Goal: Task Accomplishment & Management: Use online tool/utility

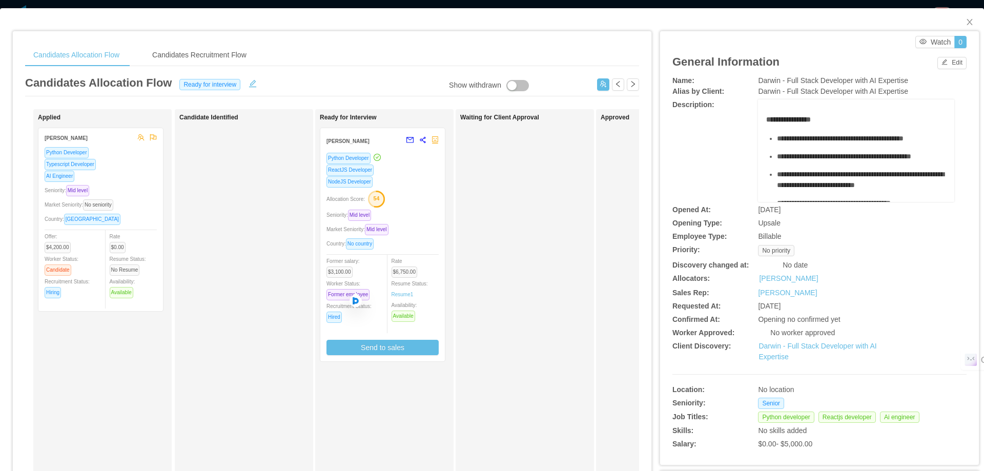
scroll to position [102, 0]
click at [966, 21] on icon "icon: close" at bounding box center [970, 22] width 8 height 8
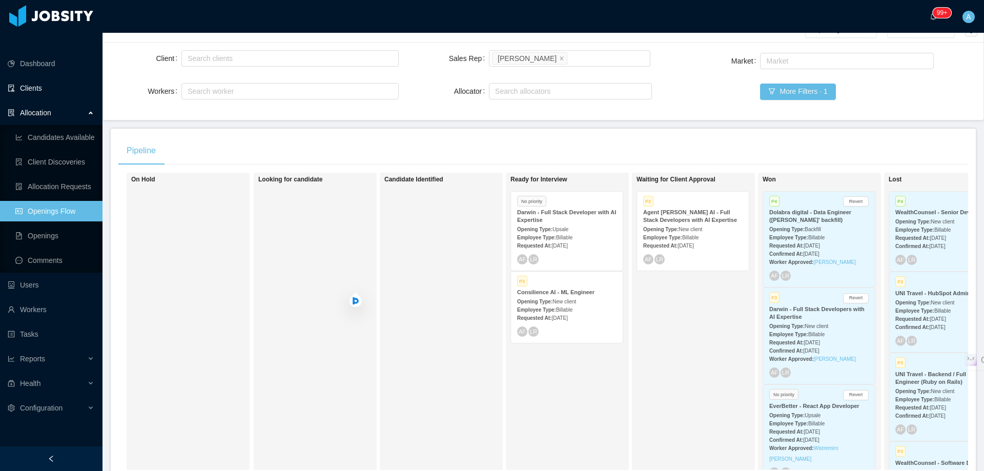
click at [46, 78] on link "Clients" at bounding box center [51, 88] width 87 height 20
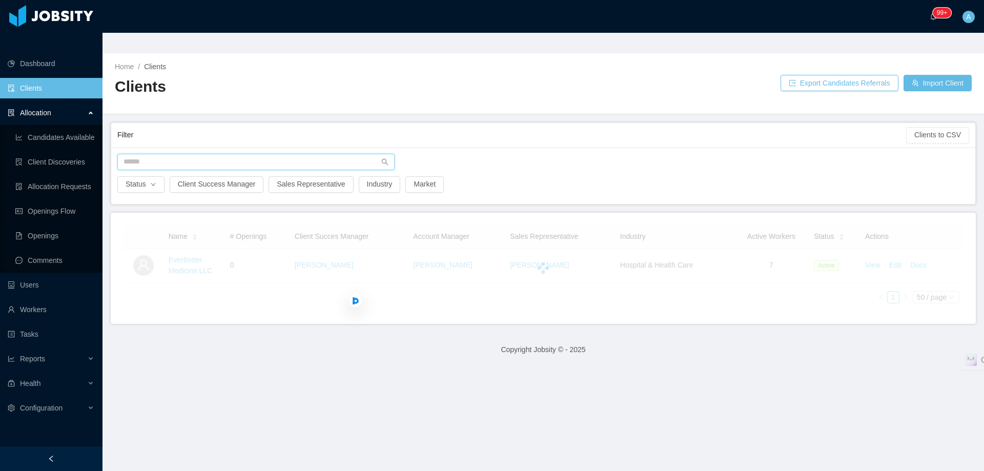
click at [242, 154] on input "text" at bounding box center [255, 162] width 277 height 16
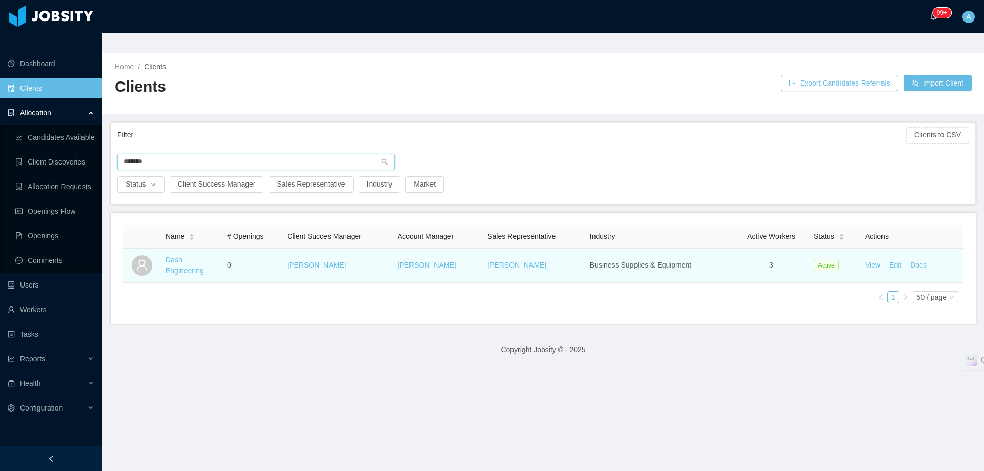
type input "*******"
click at [189, 255] on td "Dash Engineering" at bounding box center [191, 266] width 61 height 34
click at [188, 256] on link "Dash Engineering" at bounding box center [185, 265] width 38 height 19
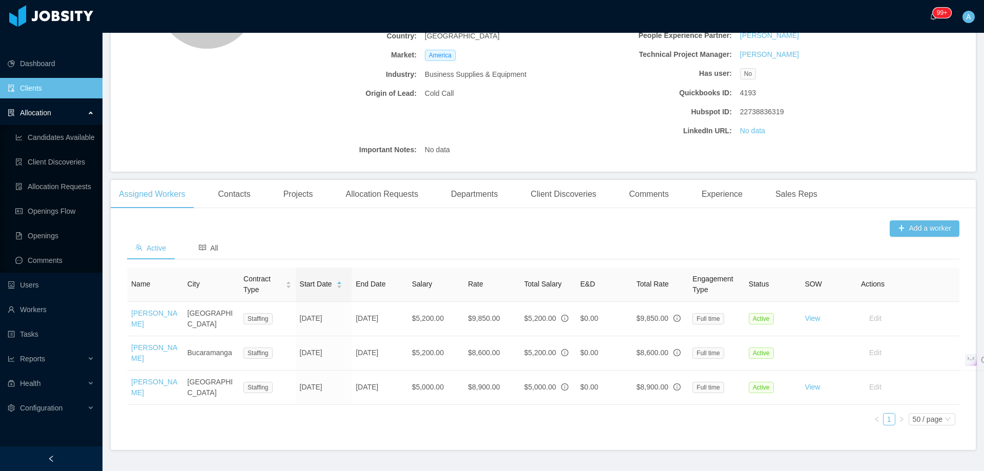
scroll to position [189, 0]
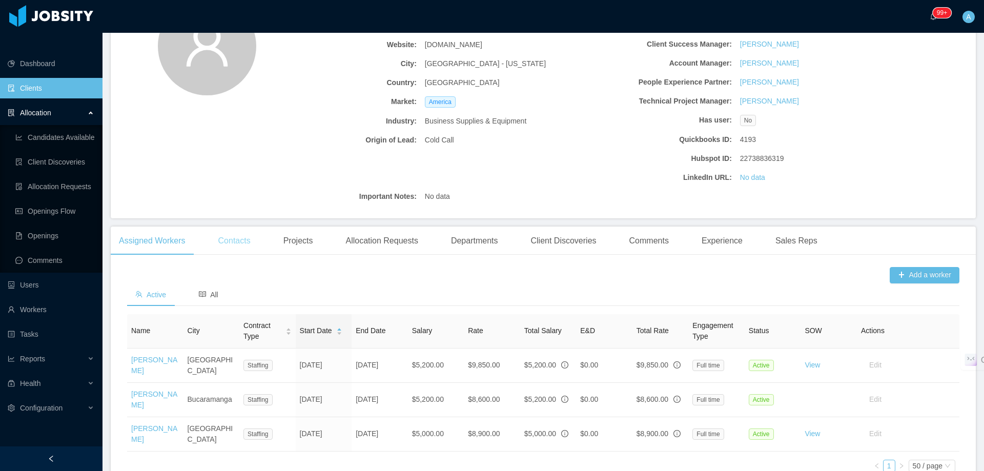
click at [235, 227] on div "Contacts" at bounding box center [234, 241] width 49 height 29
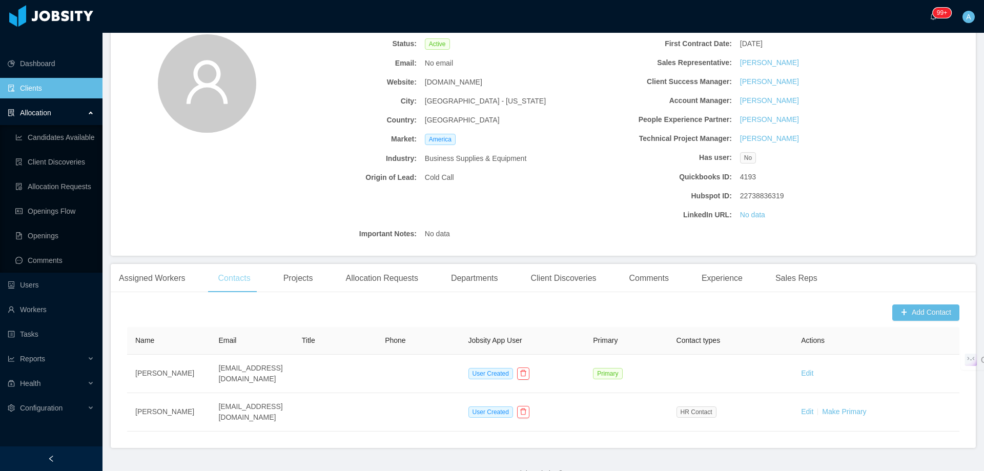
scroll to position [100, 0]
click at [306, 264] on div "Projects" at bounding box center [298, 278] width 46 height 29
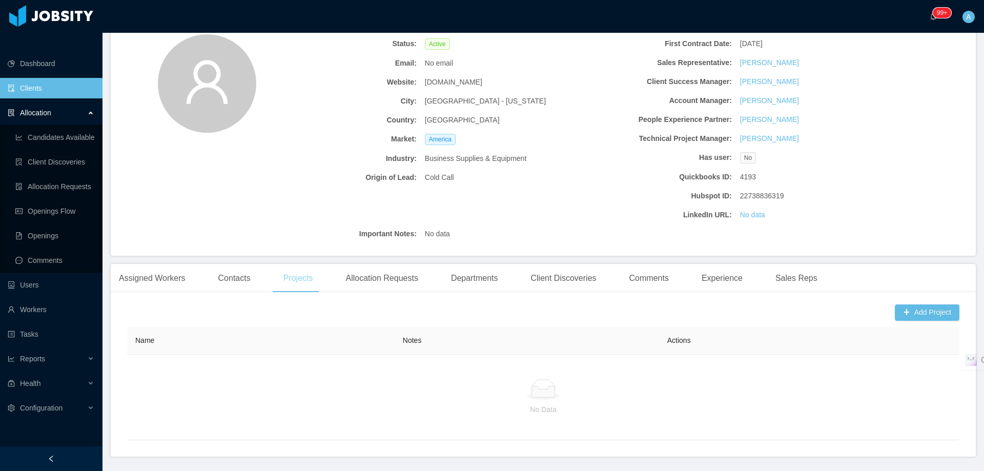
scroll to position [109, 0]
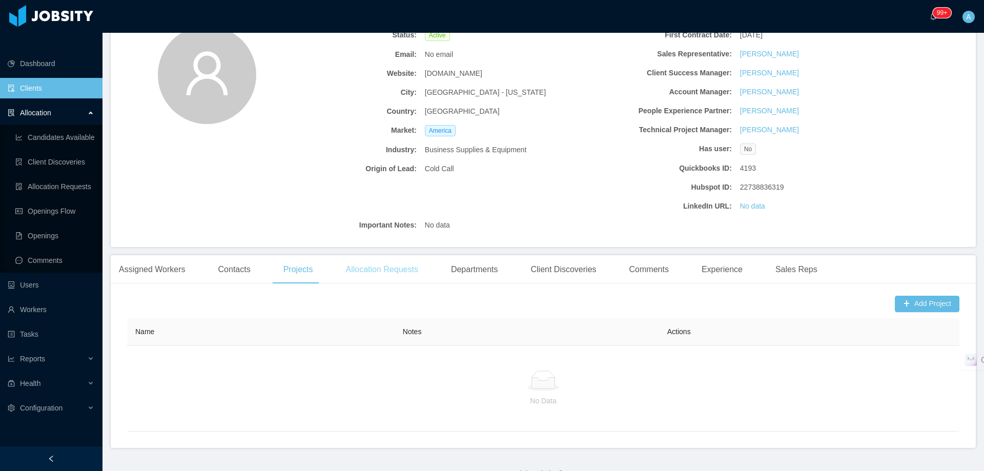
click at [360, 255] on div "Allocation Requests" at bounding box center [381, 269] width 89 height 29
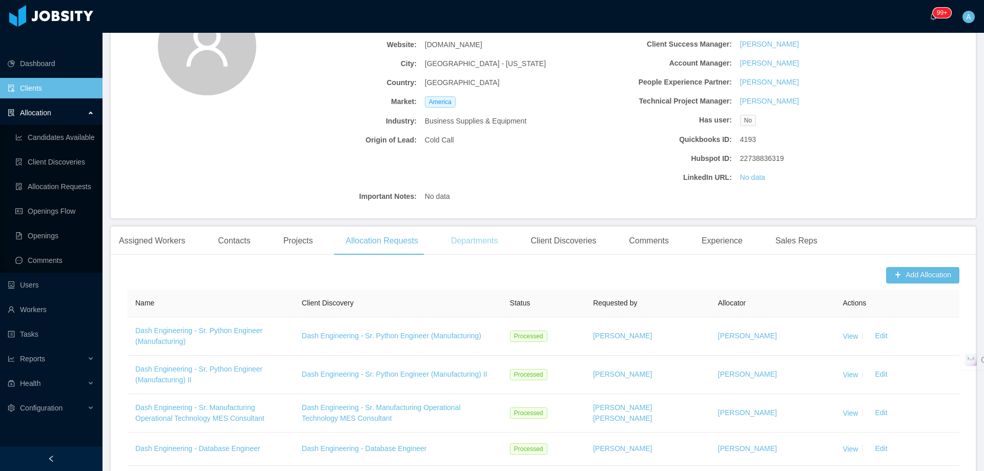
click at [467, 227] on div "Departments" at bounding box center [475, 241] width 64 height 29
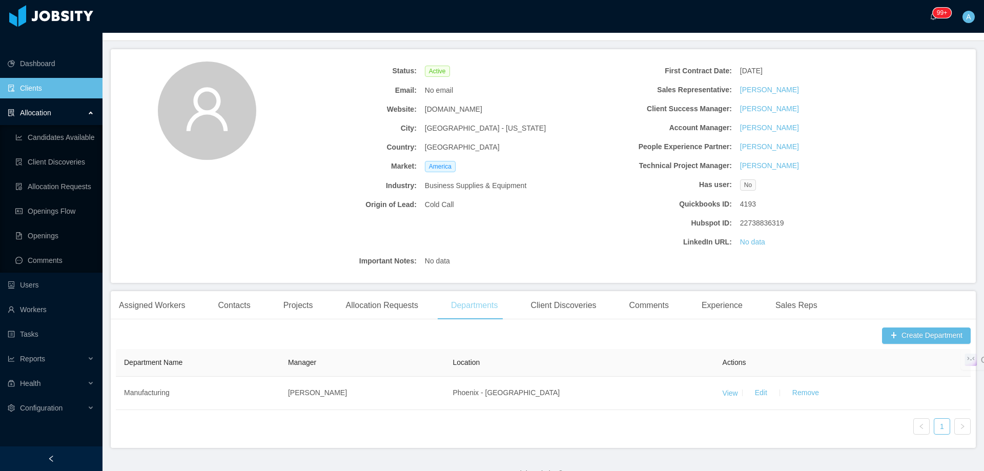
scroll to position [73, 0]
click at [561, 291] on div "Client Discoveries" at bounding box center [563, 305] width 82 height 29
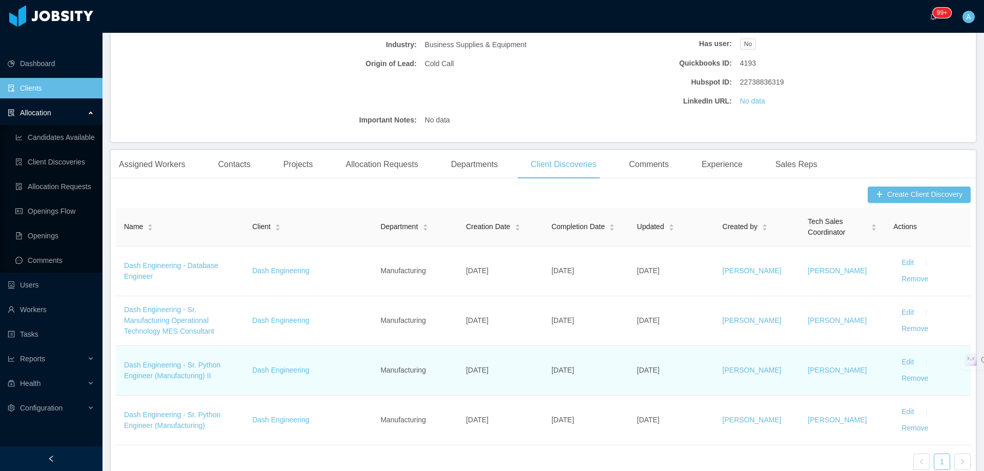
scroll to position [96, 0]
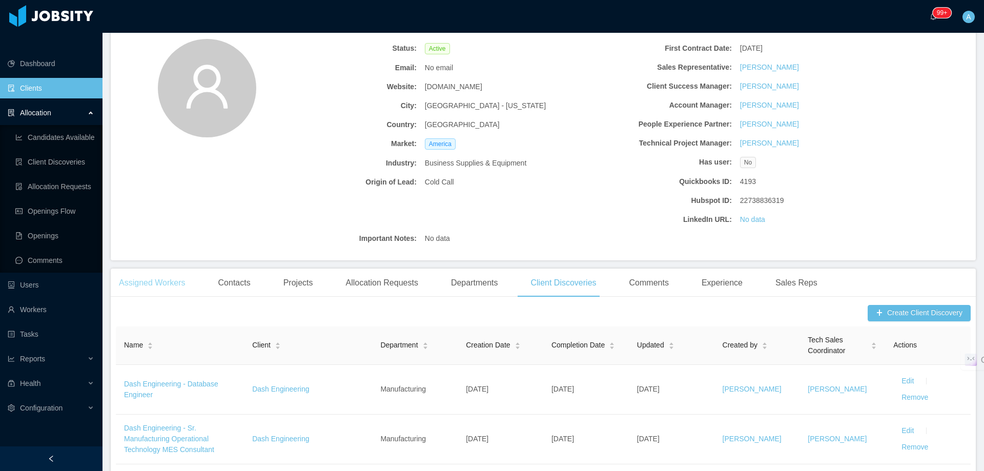
click at [184, 269] on div "Assigned Workers" at bounding box center [152, 283] width 83 height 29
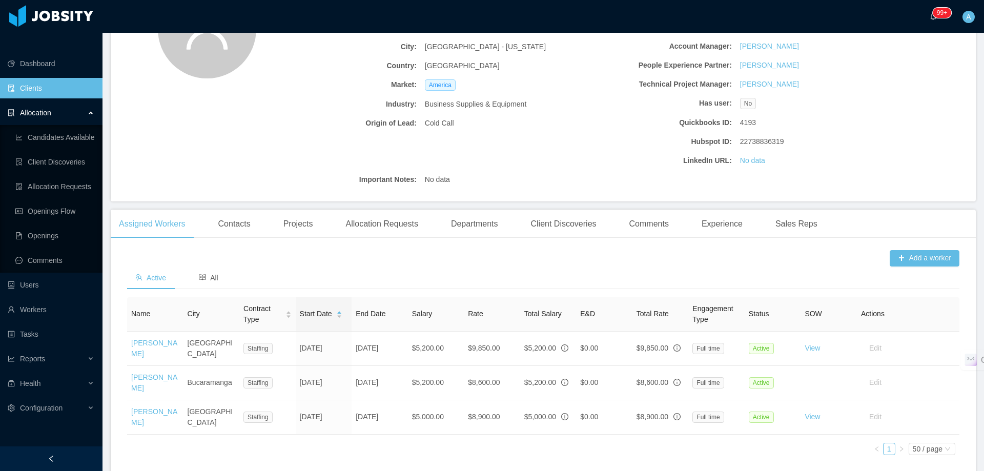
scroll to position [189, 0]
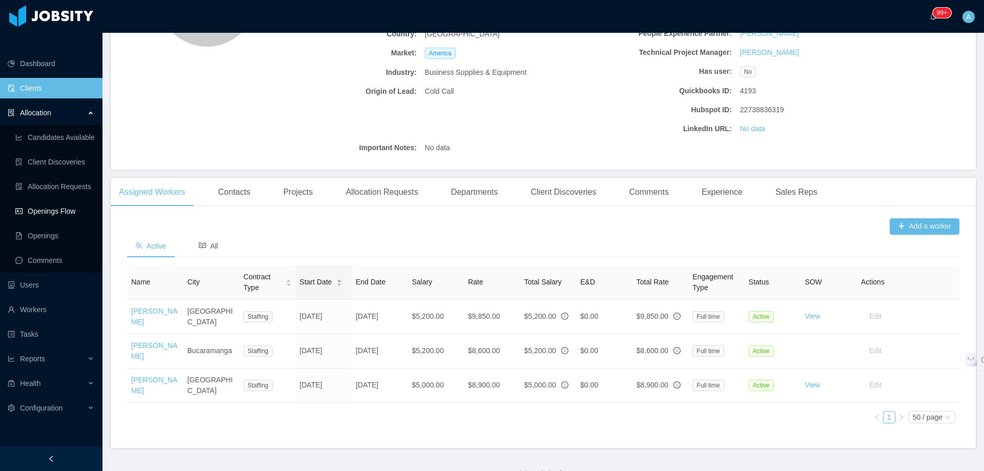
click at [69, 201] on link "Openings Flow" at bounding box center [54, 211] width 79 height 20
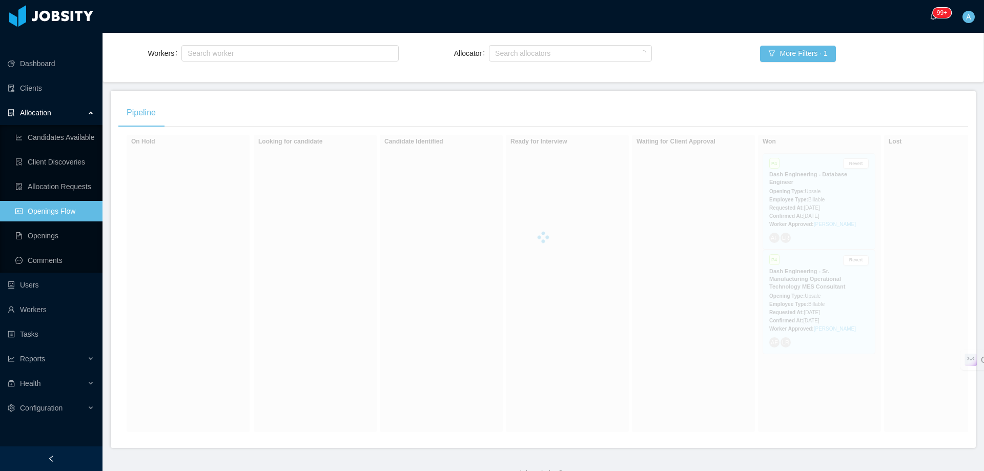
scroll to position [148, 0]
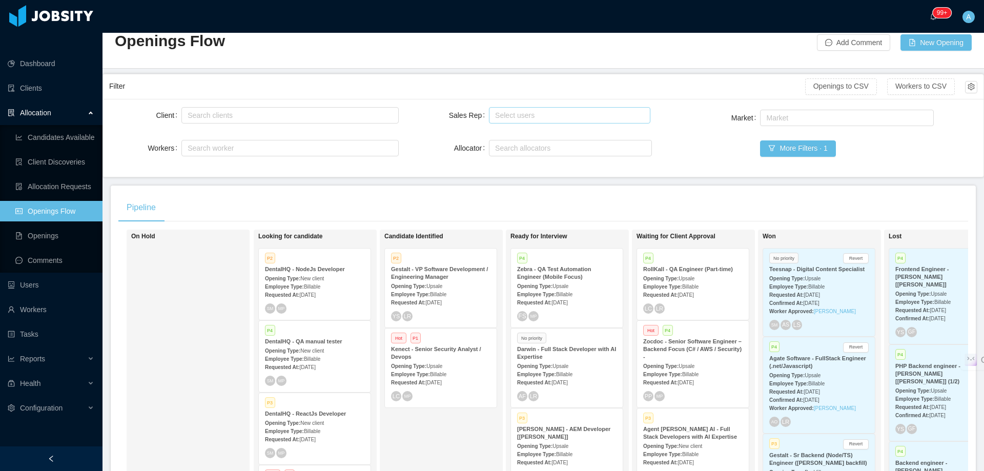
click at [514, 99] on div "Client Search clients Workers Search worker Sales Rep Select users Allocator Se…" at bounding box center [543, 138] width 880 height 78
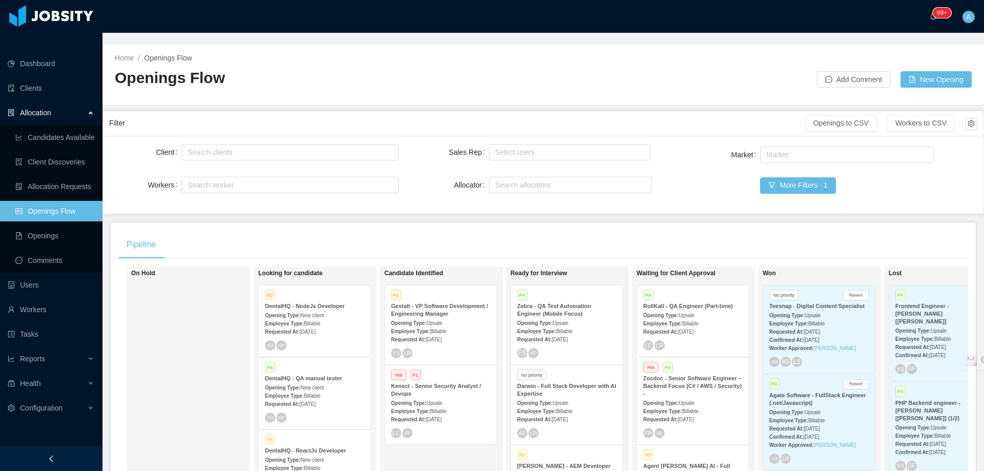
scroll to position [0, 0]
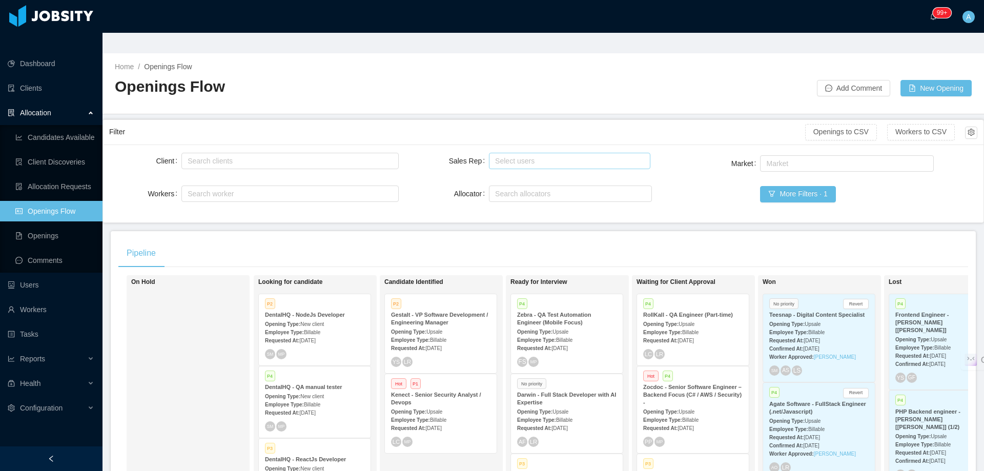
click at [517, 156] on div "Select users" at bounding box center [567, 161] width 144 height 10
type input "*****"
drag, startPoint x: 593, startPoint y: 158, endPoint x: 532, endPoint y: 155, distance: 60.6
click at [593, 158] on li "[PERSON_NAME]" at bounding box center [565, 160] width 160 height 16
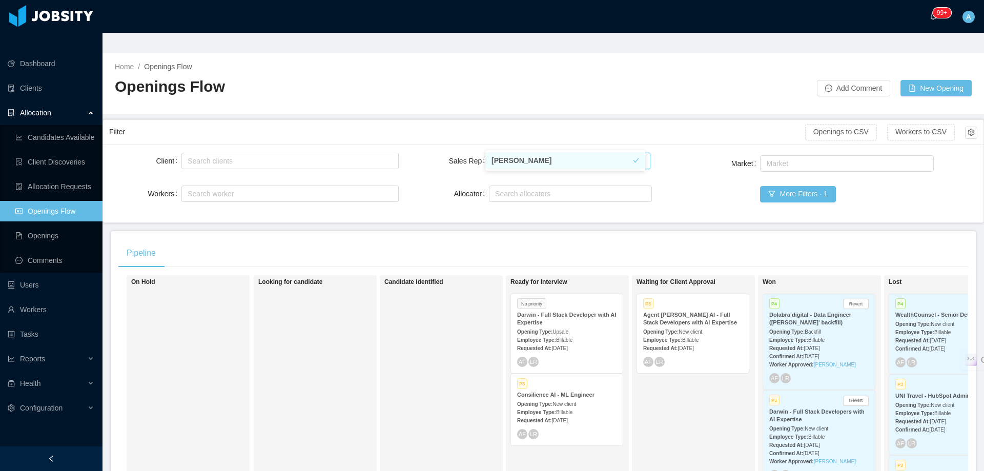
click at [421, 122] on div "Filter" at bounding box center [457, 131] width 696 height 19
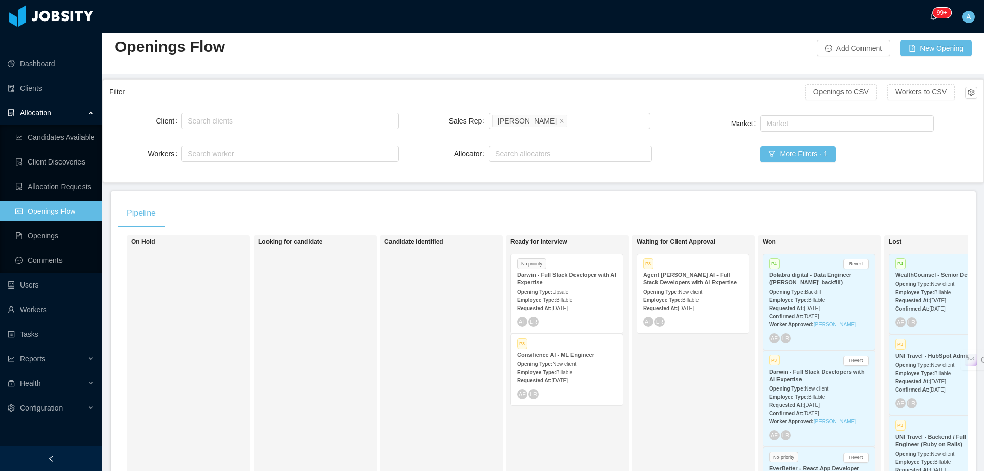
scroll to position [102, 0]
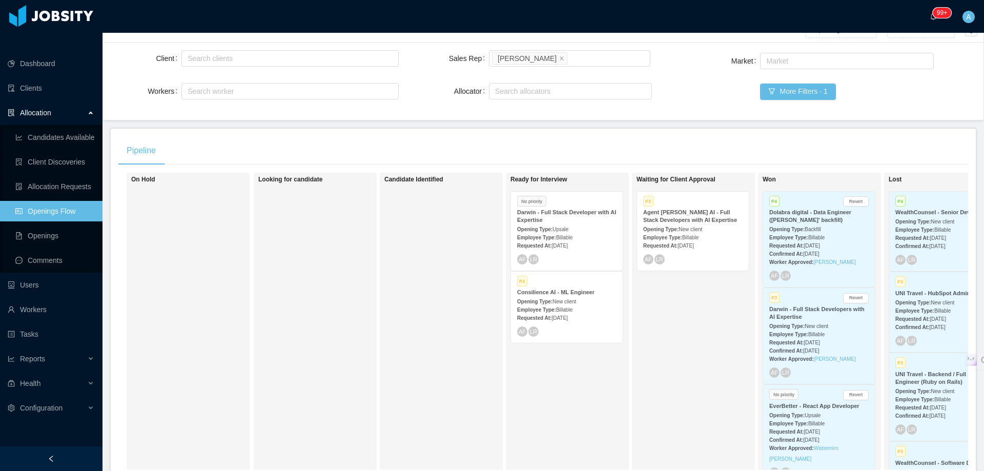
click at [582, 304] on div "Employee Type: Billable" at bounding box center [566, 309] width 99 height 11
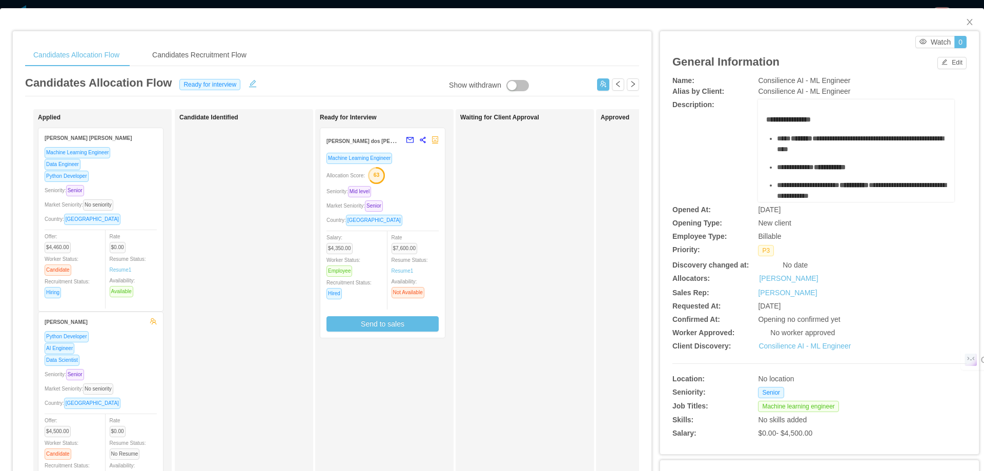
click at [422, 187] on div "Seniority: Mid level" at bounding box center [382, 192] width 112 height 12
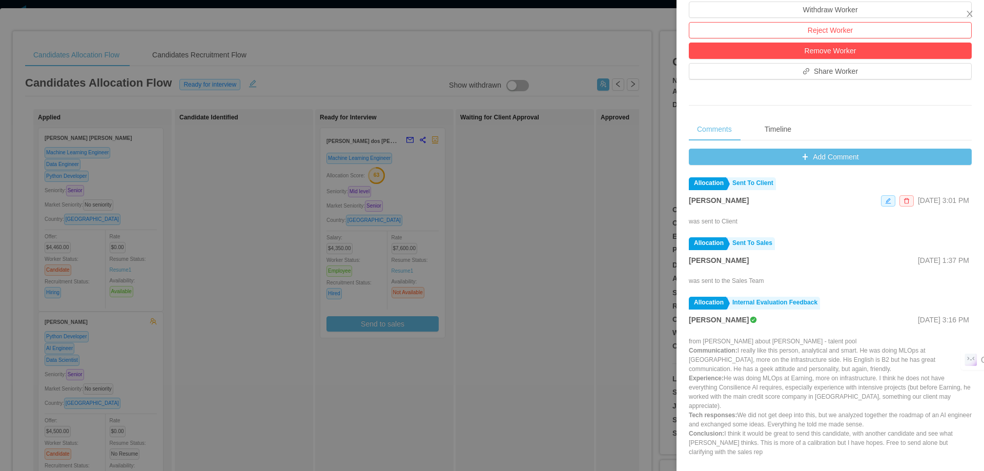
scroll to position [378, 0]
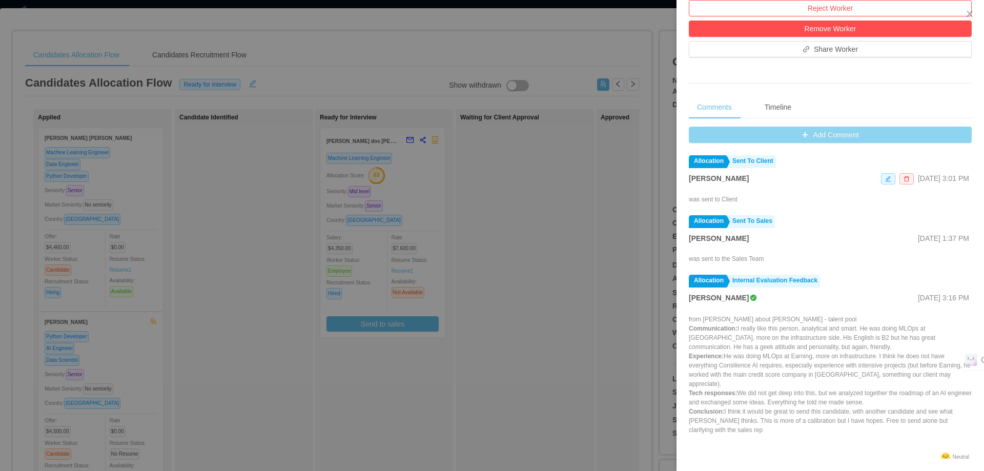
click at [808, 136] on button "Add Comment" at bounding box center [830, 135] width 283 height 16
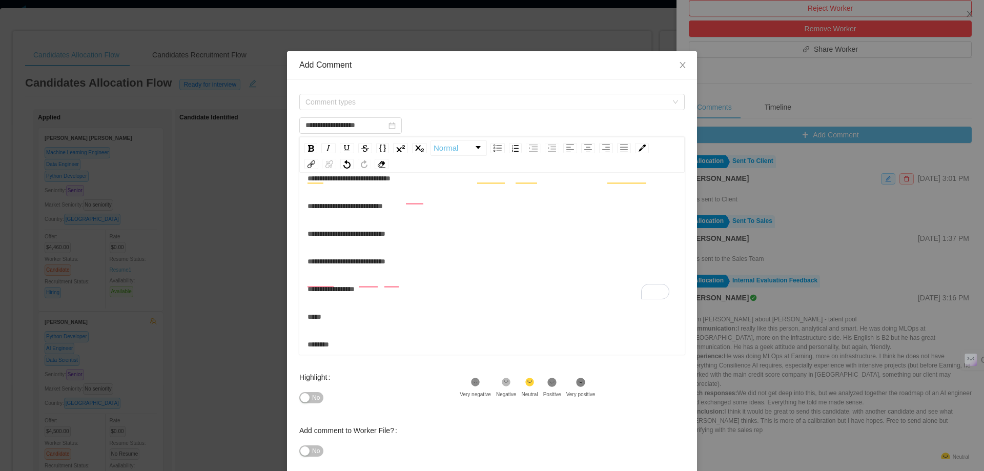
scroll to position [91, 0]
type input "**********"
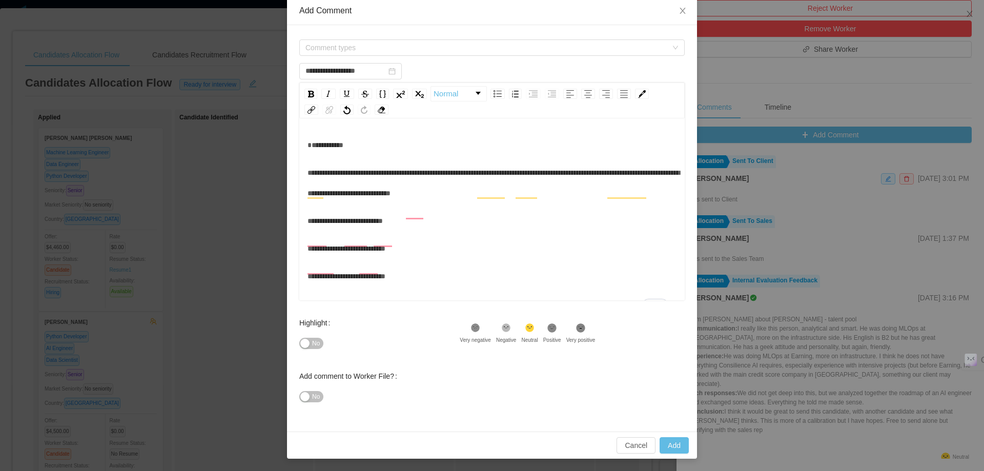
scroll to position [0, 0]
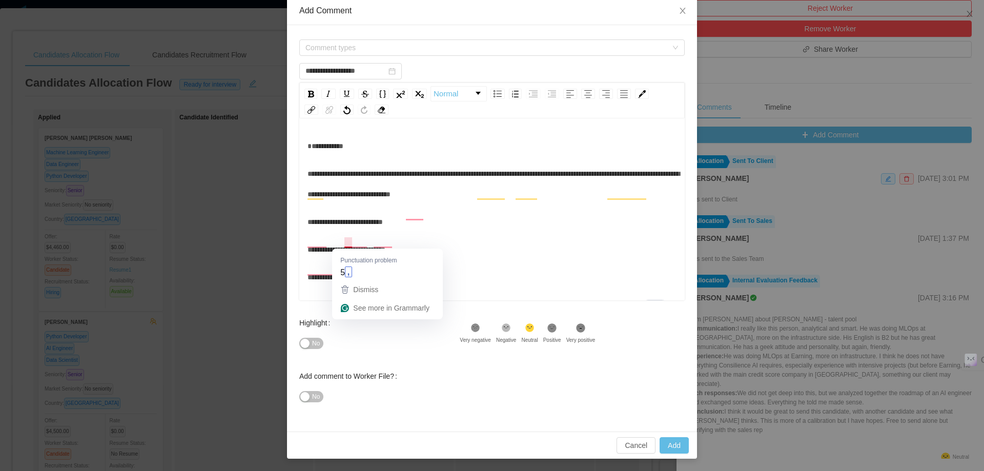
click at [346, 225] on span "**********" at bounding box center [344, 221] width 75 height 7
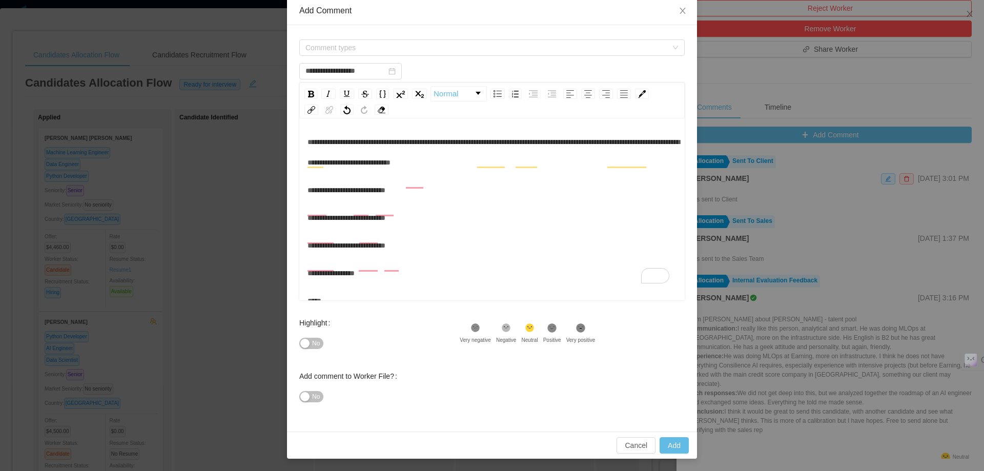
scroll to position [51, 0]
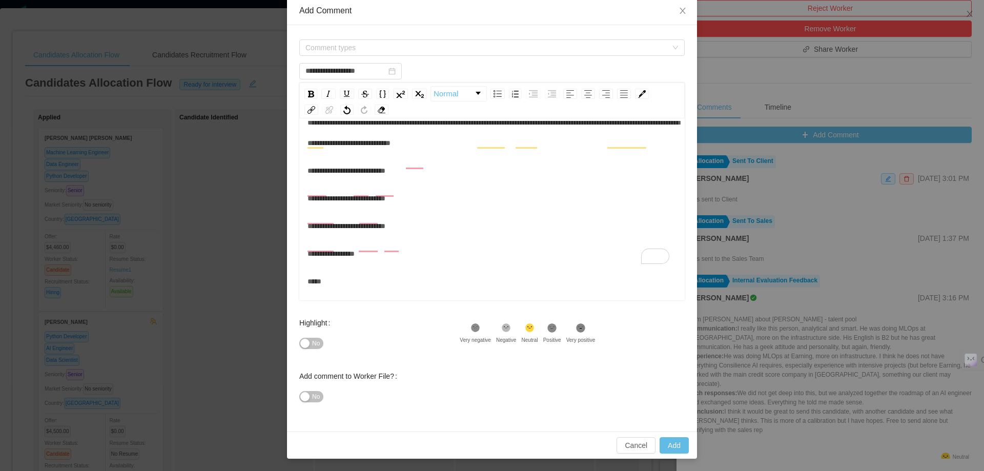
click at [508, 153] on div "**********" at bounding box center [491, 132] width 369 height 41
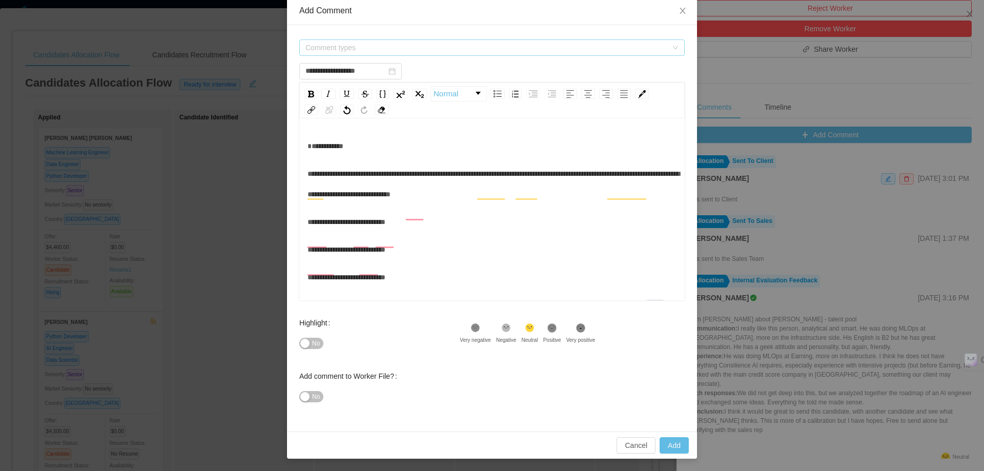
click at [502, 47] on span "Comment types" at bounding box center [486, 48] width 362 height 10
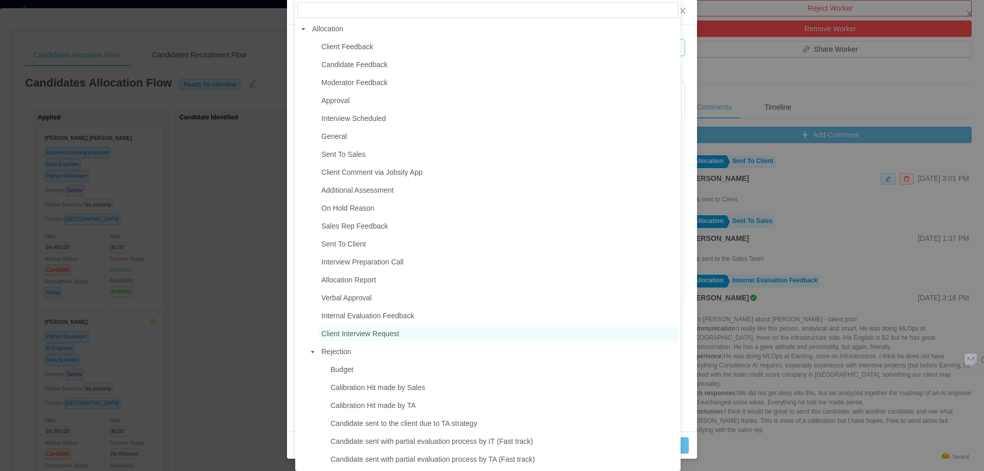
click at [394, 338] on span "Client Interview Request" at bounding box center [360, 334] width 78 height 8
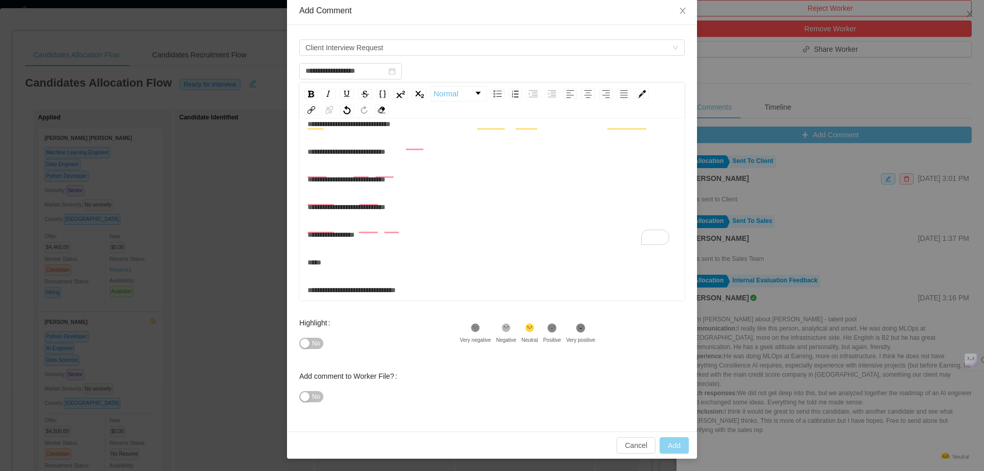
click at [670, 443] on button "Add" at bounding box center [674, 445] width 29 height 16
click at [509, 269] on div "*****" at bounding box center [491, 262] width 369 height 20
type input "**********"
click at [681, 446] on button "Add" at bounding box center [674, 445] width 29 height 16
